Goal: Navigation & Orientation: Find specific page/section

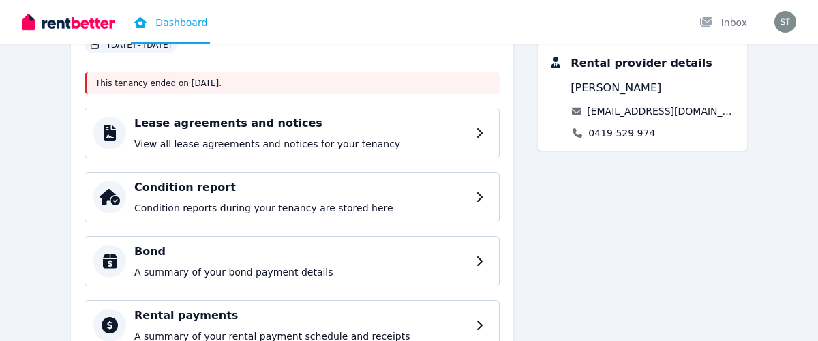
scroll to position [147, 0]
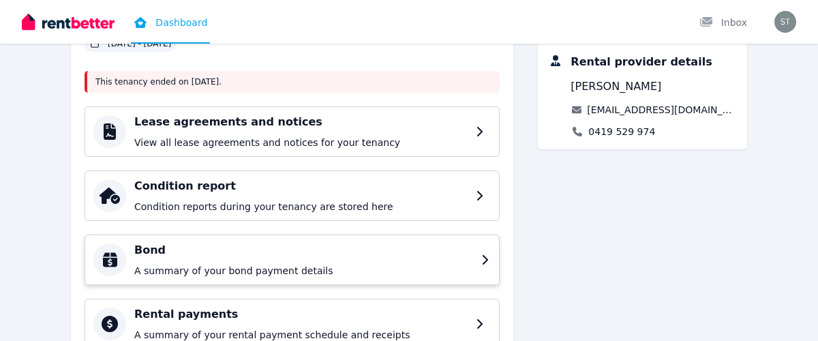
click at [274, 250] on h4 "Bond" at bounding box center [303, 250] width 339 height 16
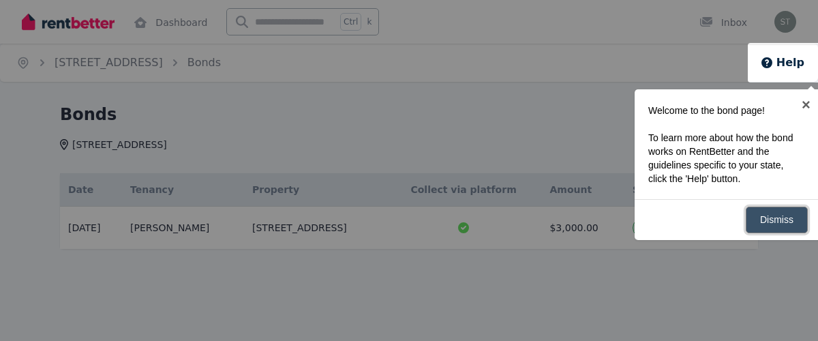
click at [774, 223] on link "Dismiss" at bounding box center [777, 219] width 62 height 27
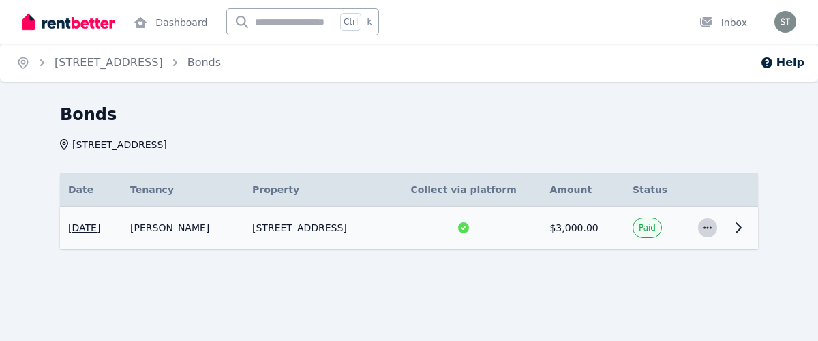
click at [707, 228] on icon "button" at bounding box center [707, 227] width 8 height 2
click at [662, 264] on span "View details" at bounding box center [662, 264] width 87 height 16
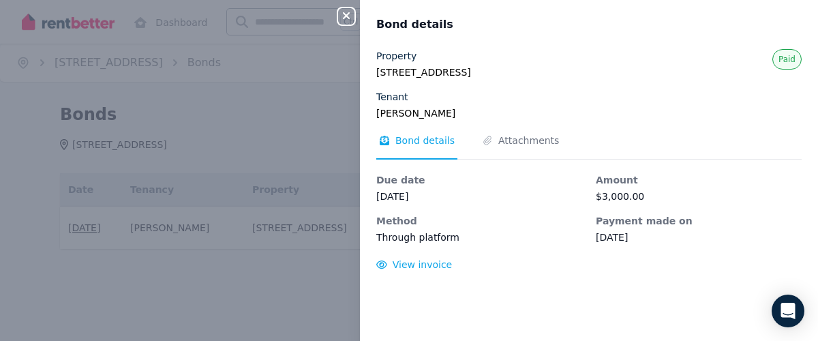
click at [347, 17] on icon "button" at bounding box center [346, 15] width 7 height 7
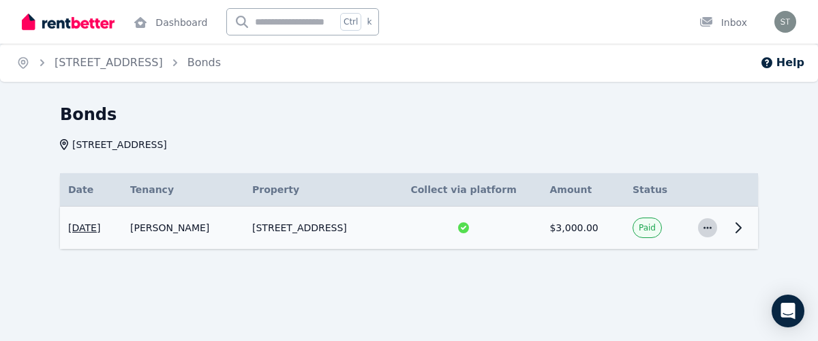
click at [707, 232] on icon "button" at bounding box center [707, 228] width 11 height 10
click at [739, 228] on icon at bounding box center [738, 227] width 16 height 16
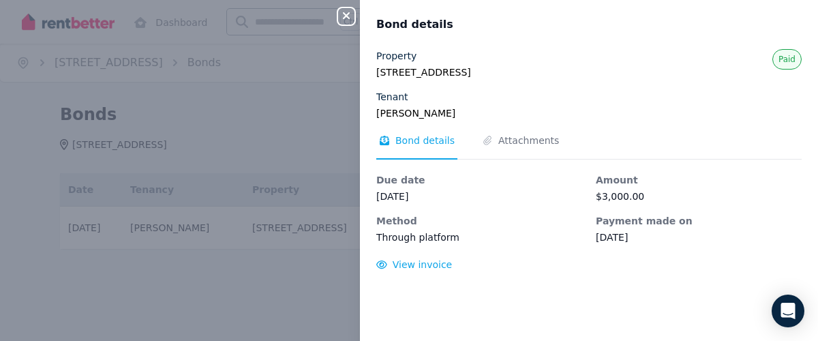
click at [351, 20] on icon "button" at bounding box center [346, 15] width 16 height 11
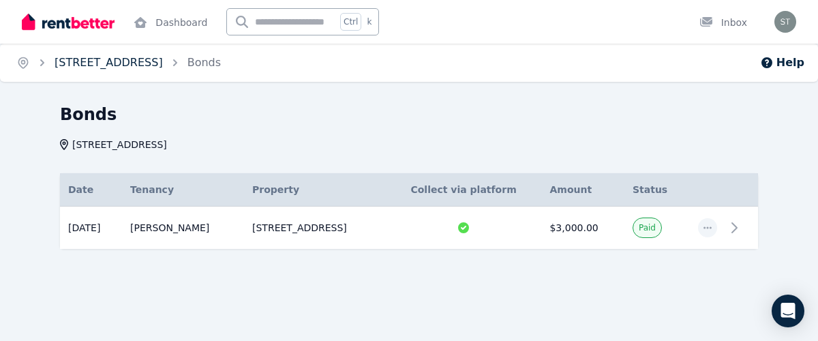
click at [91, 64] on link "[STREET_ADDRESS]" at bounding box center [109, 62] width 108 height 13
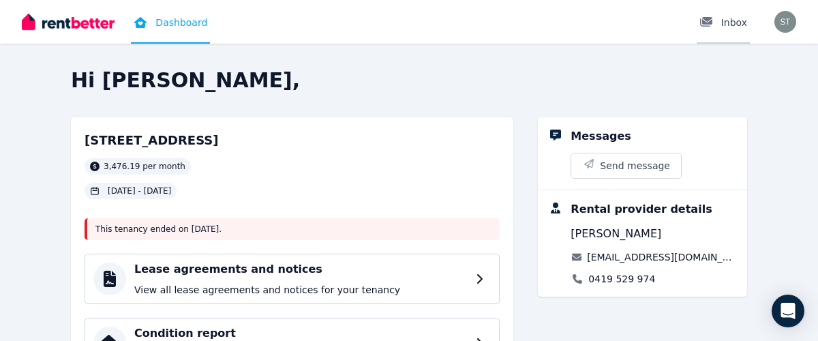
click at [731, 22] on div "Inbox" at bounding box center [723, 23] width 48 height 14
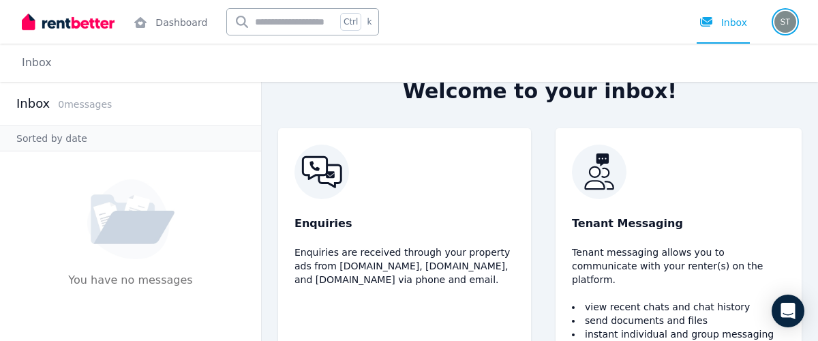
click at [781, 23] on img "button" at bounding box center [785, 22] width 22 height 22
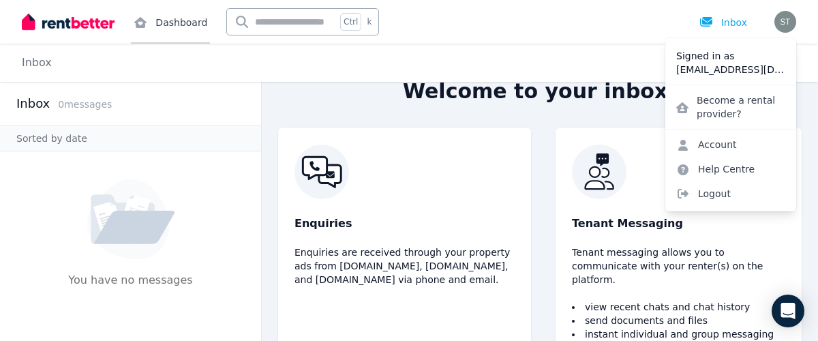
click at [185, 22] on link "Dashboard" at bounding box center [170, 22] width 79 height 44
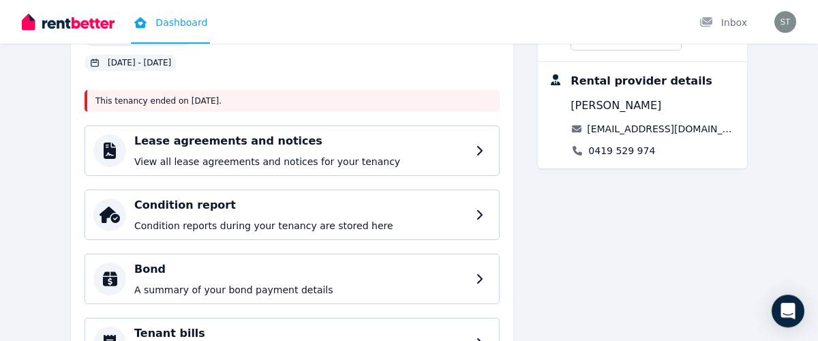
scroll to position [147, 0]
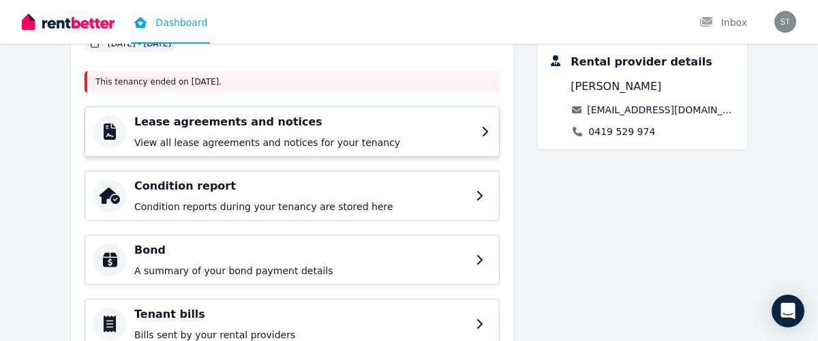
click at [358, 138] on p "View all lease agreements and notices for your tenancy" at bounding box center [303, 143] width 339 height 14
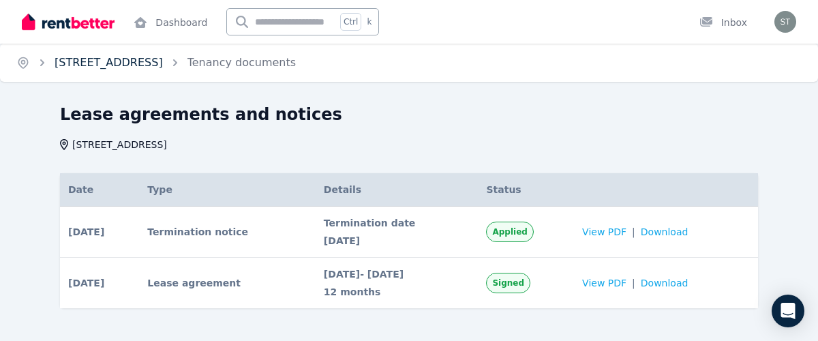
click at [147, 63] on link "[STREET_ADDRESS]" at bounding box center [109, 62] width 108 height 13
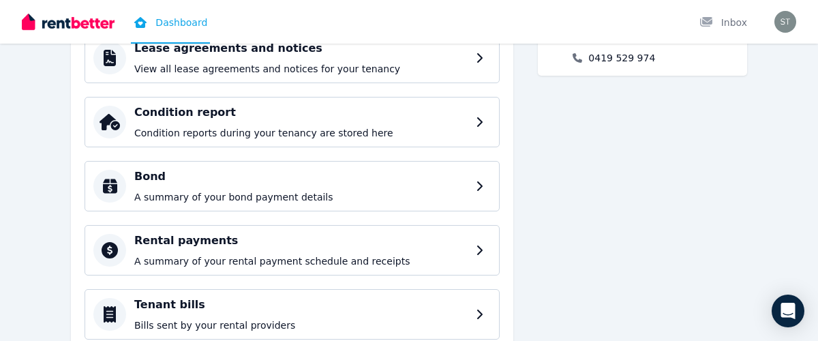
scroll to position [294, 0]
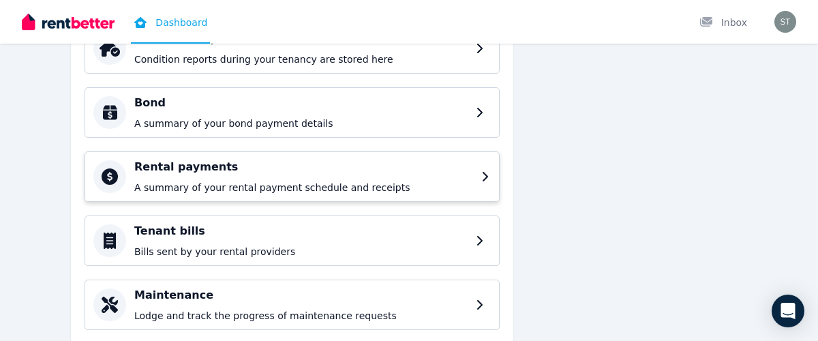
click at [333, 179] on div "Rental payments A summary of your rental payment schedule and receipts" at bounding box center [303, 176] width 339 height 35
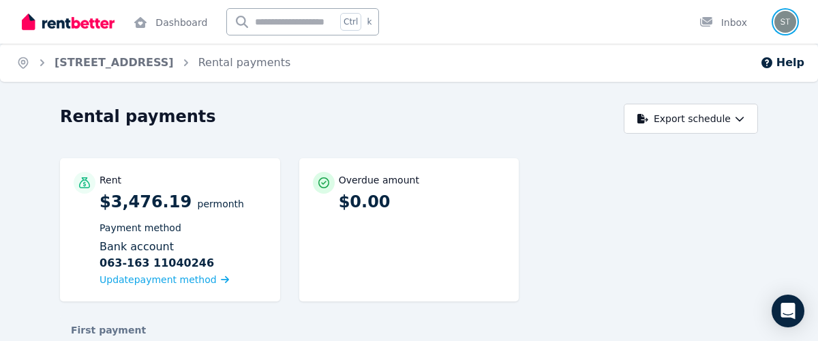
click at [788, 29] on img "button" at bounding box center [785, 22] width 22 height 22
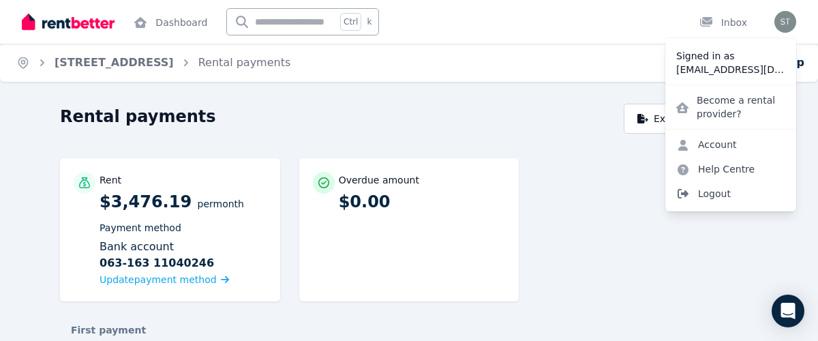
click at [718, 195] on span "Logout" at bounding box center [730, 193] width 131 height 25
